Goal: Task Accomplishment & Management: Manage account settings

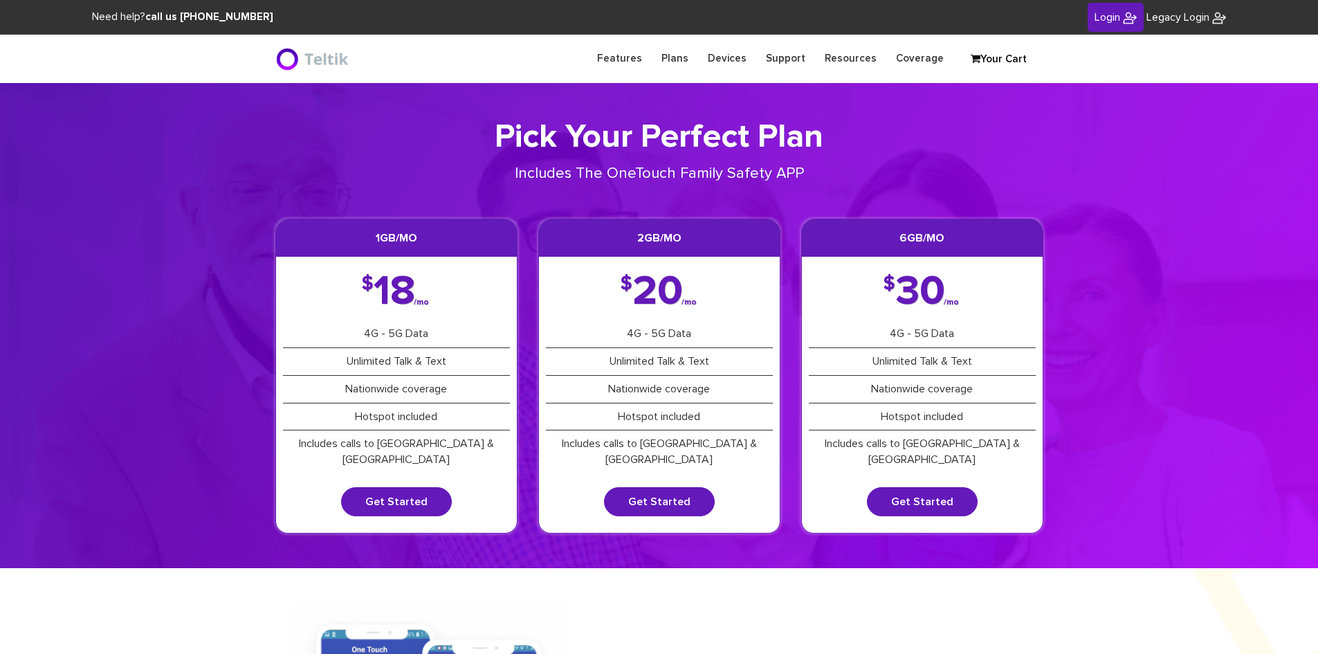
click at [1109, 15] on span "Login" at bounding box center [1107, 17] width 26 height 11
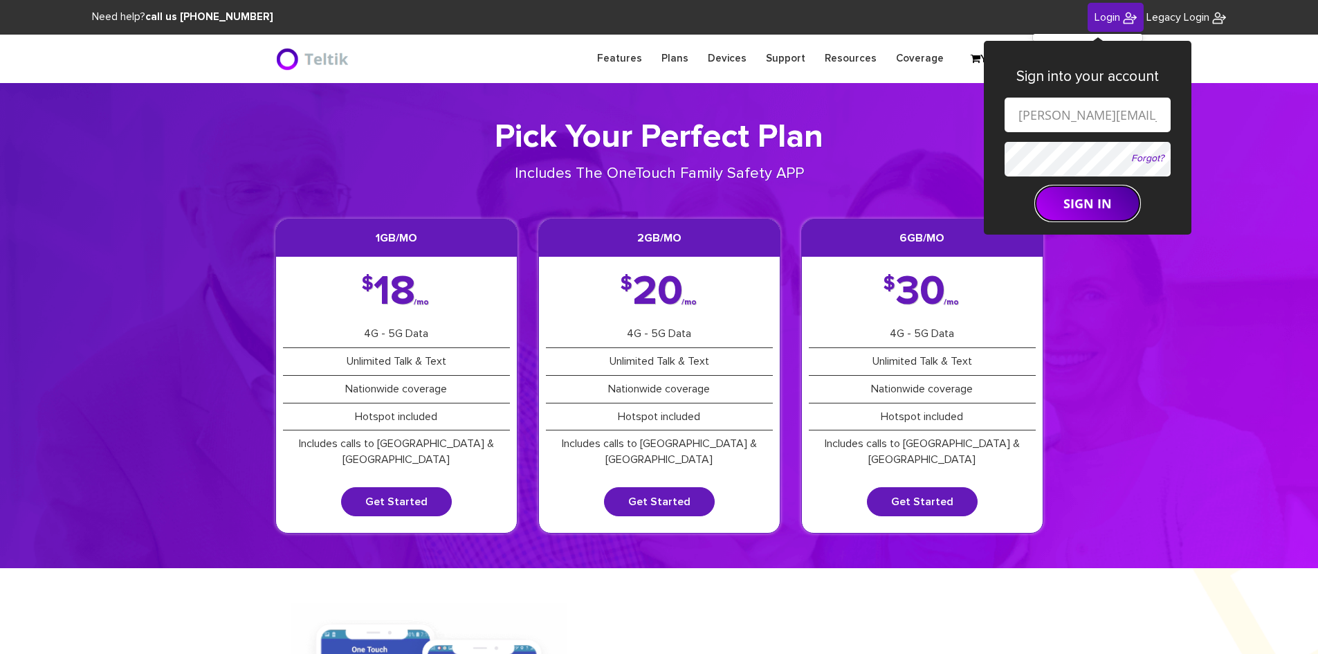
click at [1053, 205] on button "SIGN IN" at bounding box center [1087, 203] width 104 height 35
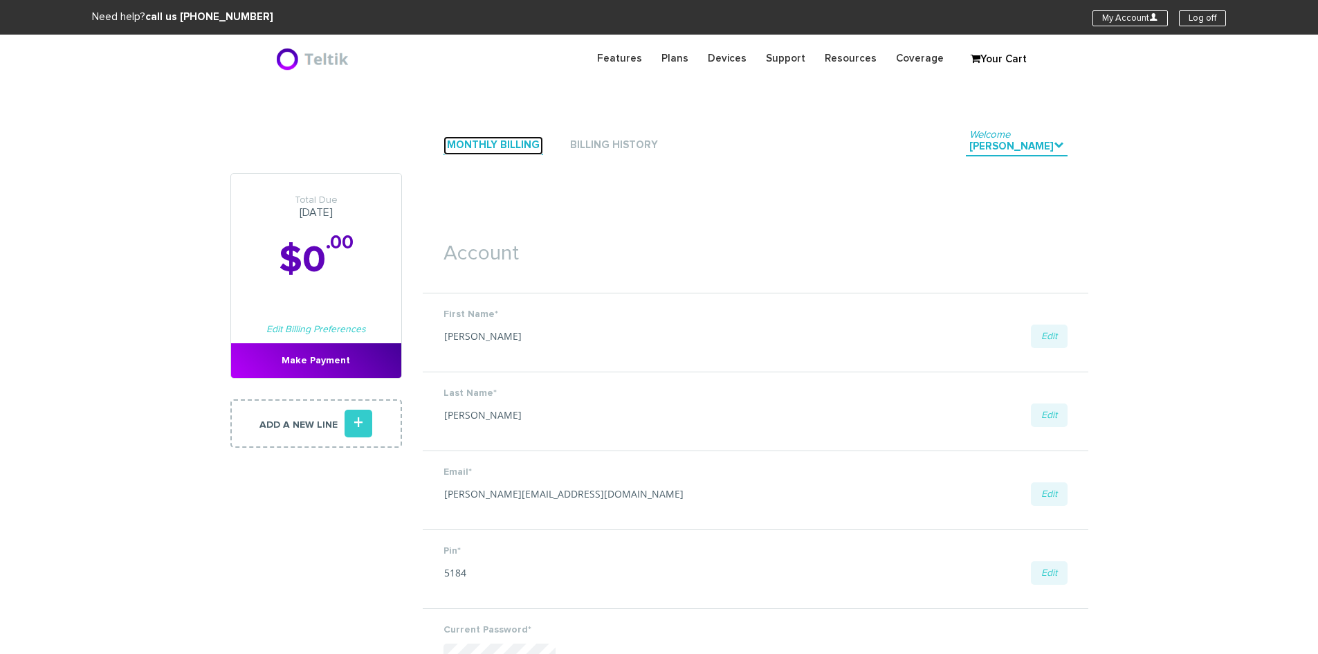
click at [522, 146] on link "Monthly Billing" at bounding box center [493, 145] width 100 height 19
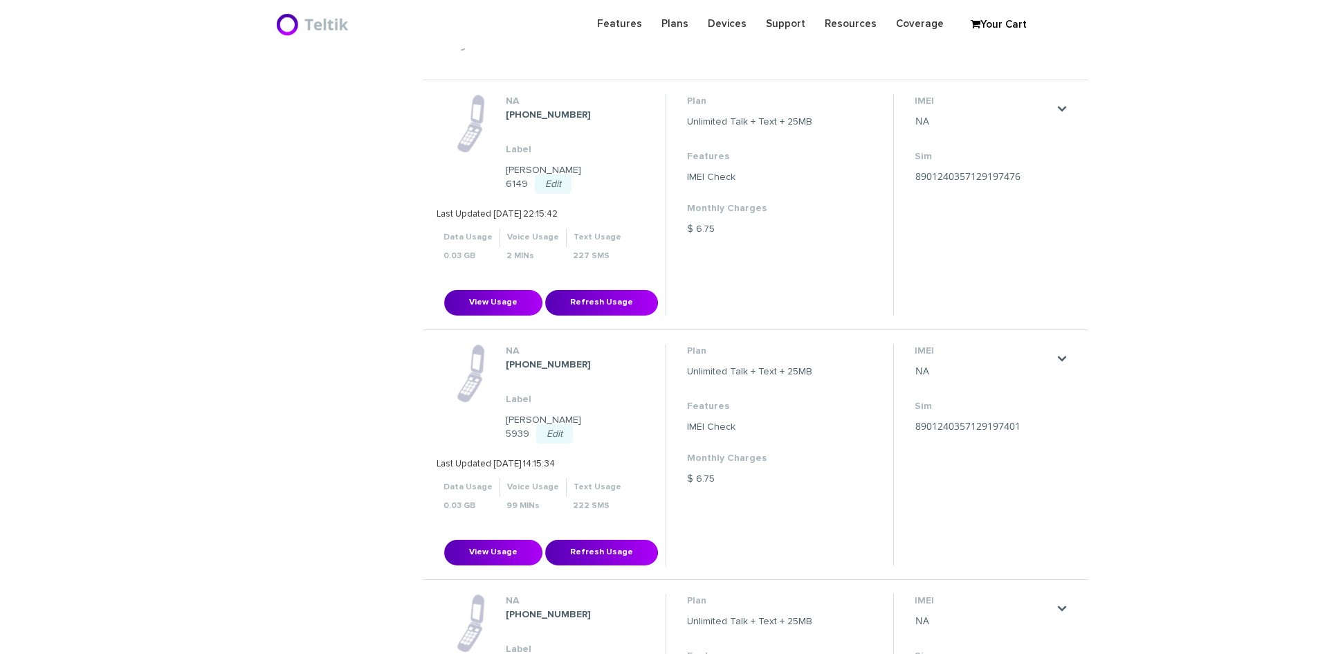
scroll to position [553, 0]
